Goal: Task Accomplishment & Management: Use online tool/utility

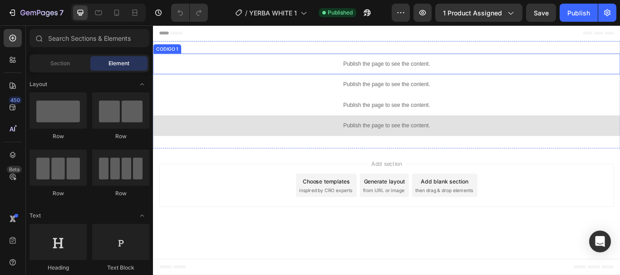
click at [412, 75] on div "Publish the page to see the content." at bounding box center [425, 71] width 544 height 24
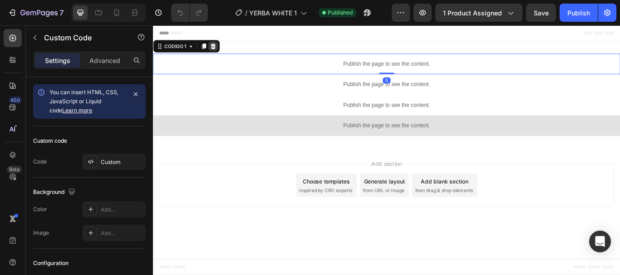
click at [227, 48] on div at bounding box center [222, 49] width 11 height 11
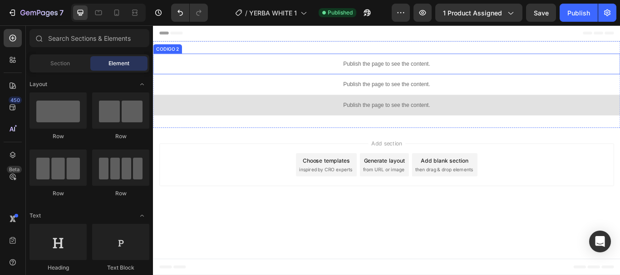
click at [441, 73] on p "Publish the page to see the content." at bounding box center [425, 71] width 544 height 10
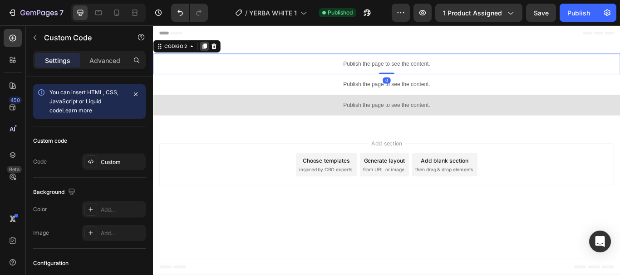
click at [217, 46] on div at bounding box center [212, 49] width 11 height 11
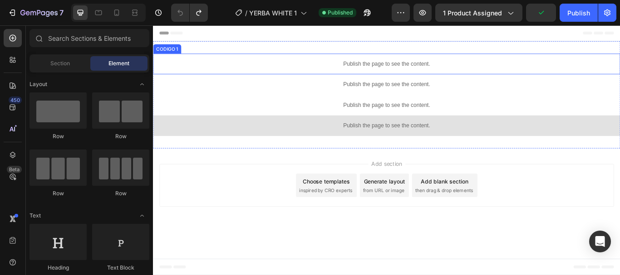
click at [444, 77] on div "Publish the page to see the content." at bounding box center [425, 71] width 544 height 24
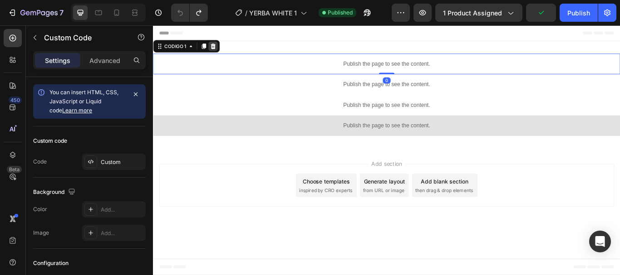
click at [226, 50] on icon at bounding box center [222, 49] width 7 height 7
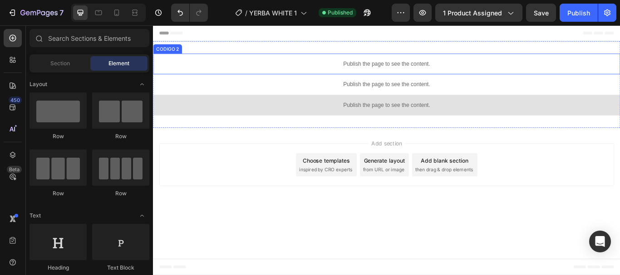
click at [434, 65] on div "Publish the page to see the content." at bounding box center [425, 71] width 544 height 24
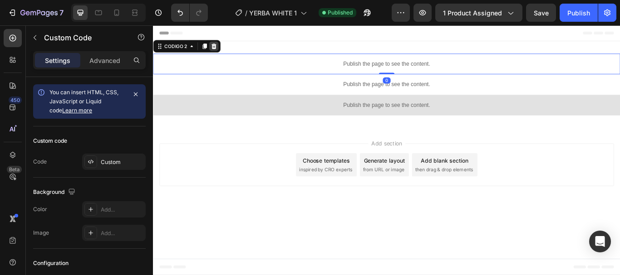
click at [225, 51] on icon at bounding box center [224, 50] width 6 height 6
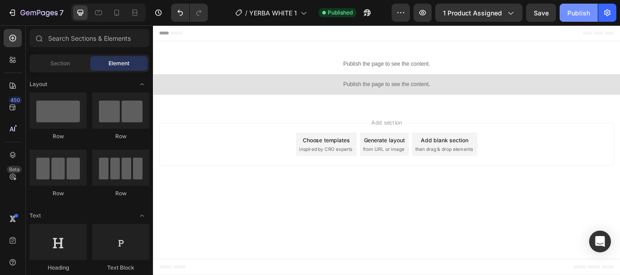
click at [577, 9] on div "Publish" at bounding box center [578, 13] width 23 height 10
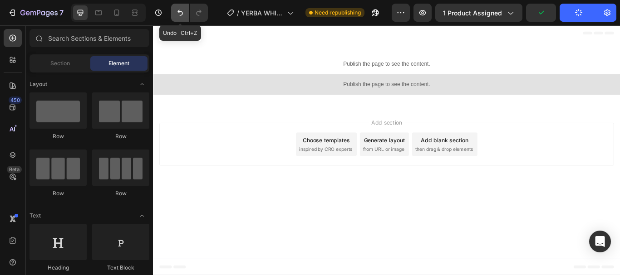
click at [181, 14] on icon "Undo/Redo" at bounding box center [180, 12] width 9 height 9
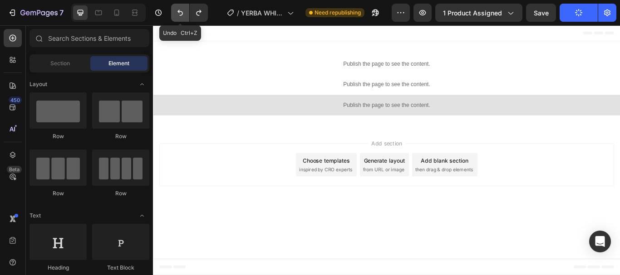
click at [181, 14] on icon "Undo/Redo" at bounding box center [180, 12] width 9 height 9
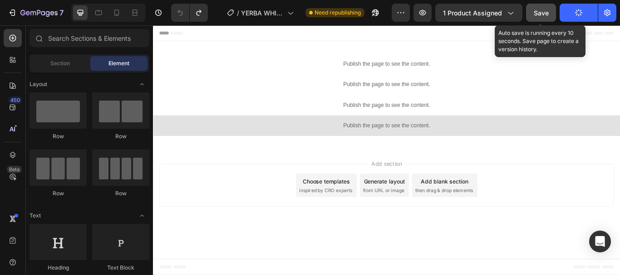
click at [543, 17] on div "Save" at bounding box center [541, 13] width 15 height 10
